Goal: Information Seeking & Learning: Learn about a topic

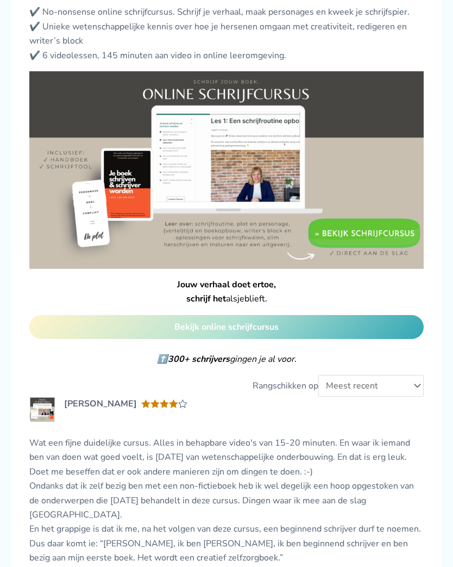
scroll to position [1429, 0]
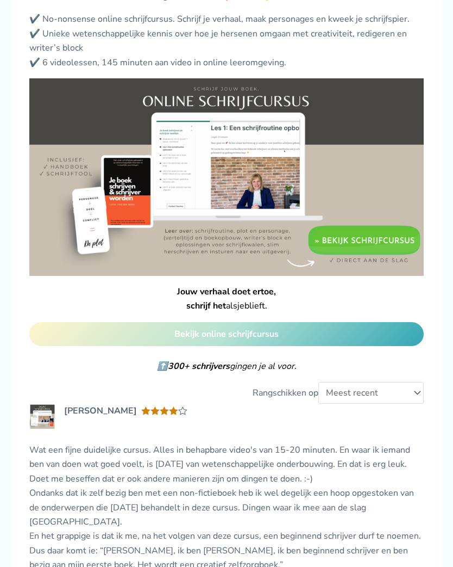
click at [41, 322] on link "Bekijk online schrijfcursus" at bounding box center [226, 334] width 395 height 24
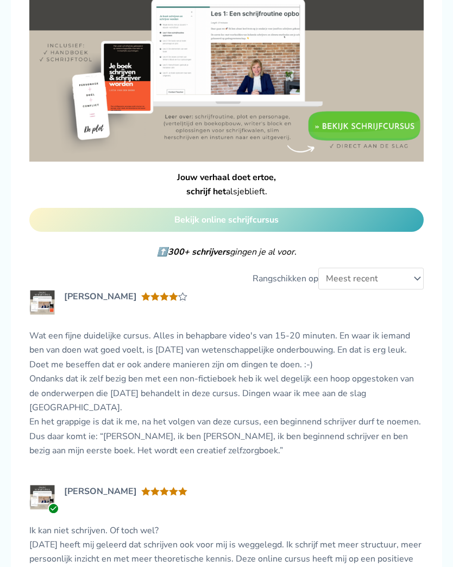
scroll to position [1552, 0]
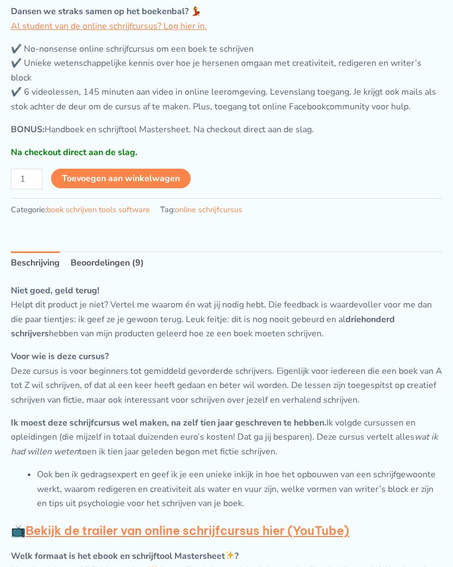
scroll to position [976, 0]
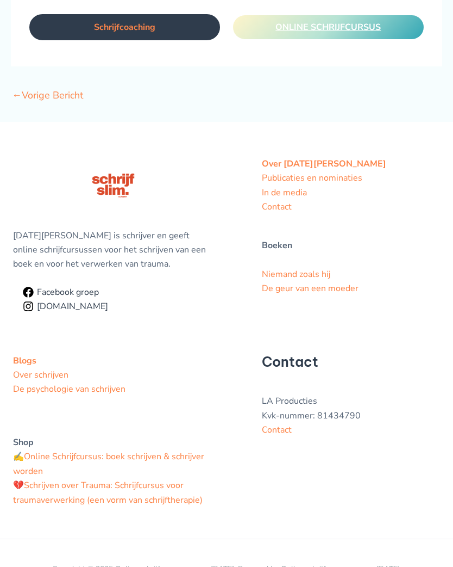
scroll to position [1075, 0]
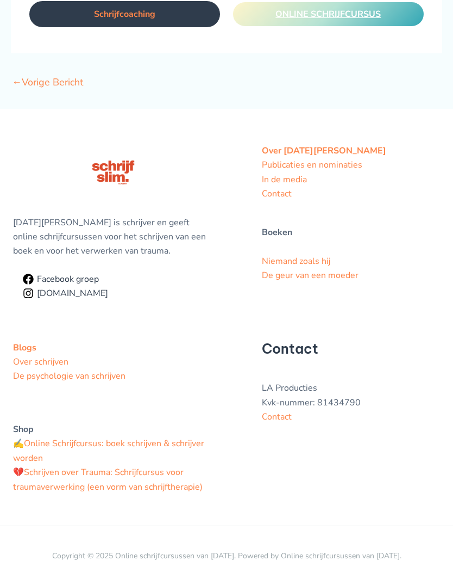
click at [191, 475] on link "Schrijven over Trauma: Schrijfcursus voor traumaverwerking (een vorm van schrij…" at bounding box center [108, 479] width 190 height 26
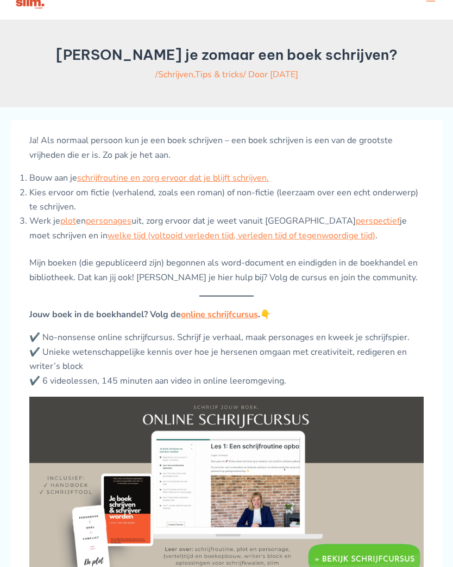
scroll to position [0, 0]
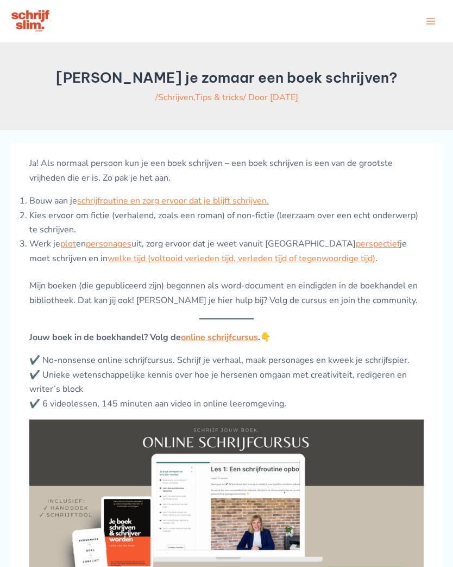
click at [264, 301] on p "Mijn boeken (die gepubliceerd zijn) begonnen als word-document en eindigden in …" at bounding box center [226, 292] width 395 height 29
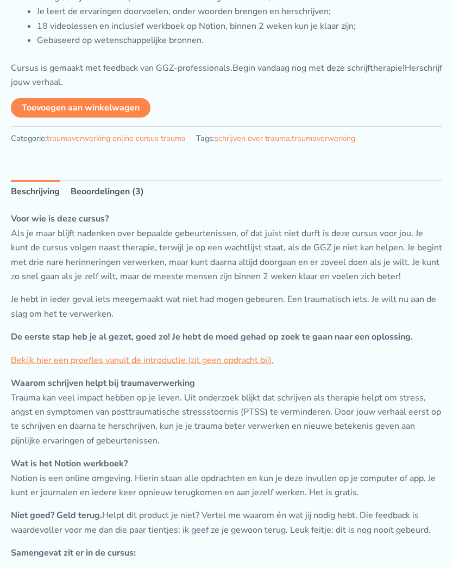
scroll to position [665, 0]
